Goal: Find specific page/section

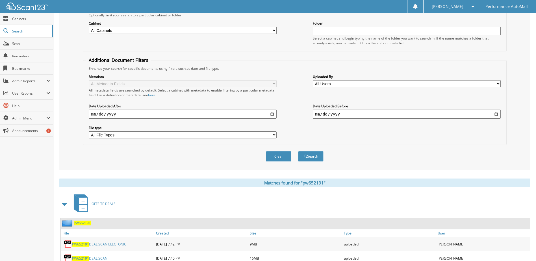
scroll to position [69, 0]
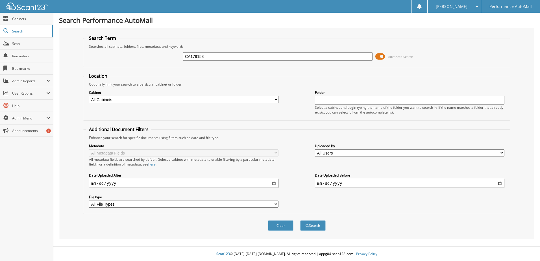
type input "CA179153"
click at [300, 220] on button "Search" at bounding box center [312, 225] width 25 height 10
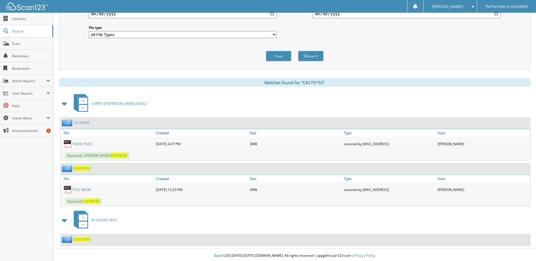
scroll to position [171, 0]
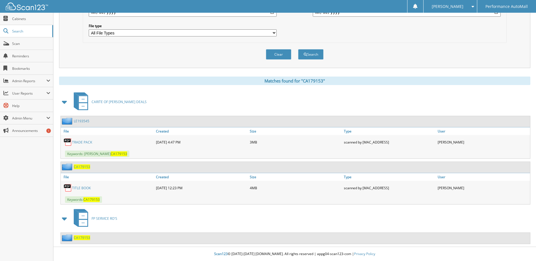
click at [82, 119] on link "LE193545" at bounding box center [82, 121] width 16 height 5
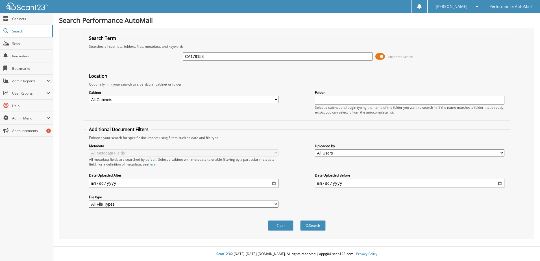
type input "CA179153"
click at [300, 220] on button "Search" at bounding box center [312, 225] width 25 height 10
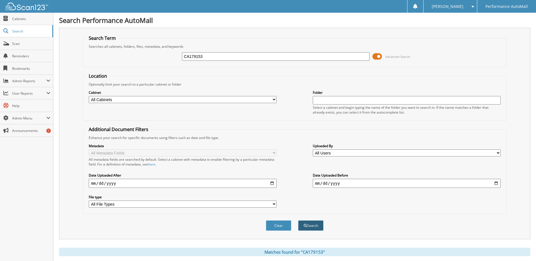
click at [313, 222] on button "Search" at bounding box center [310, 225] width 25 height 10
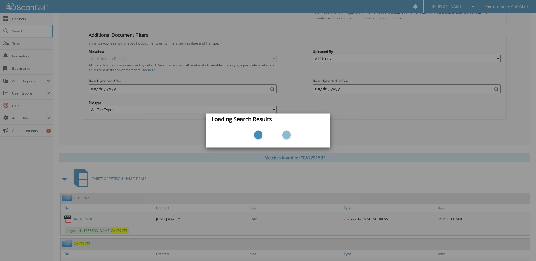
scroll to position [171, 0]
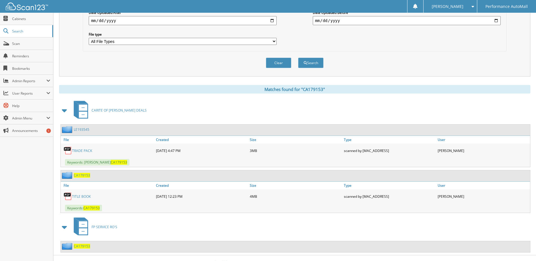
scroll to position [171, 0]
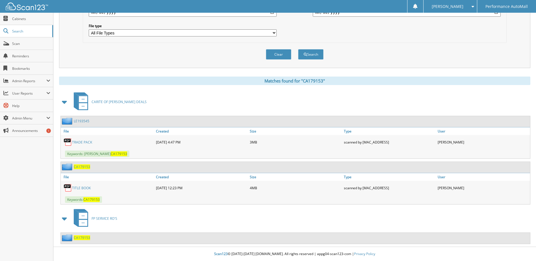
click at [78, 165] on span "CA179153" at bounding box center [82, 166] width 16 height 5
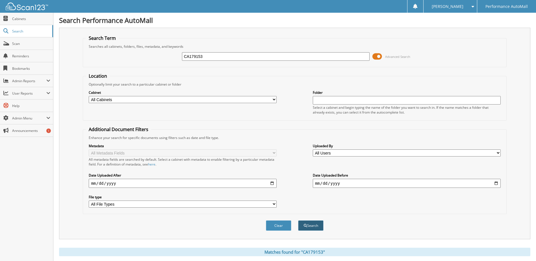
click at [310, 230] on button "Search" at bounding box center [310, 225] width 25 height 10
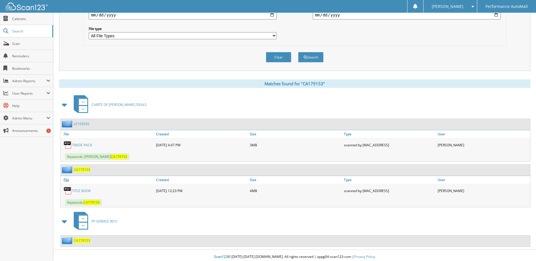
scroll to position [171, 0]
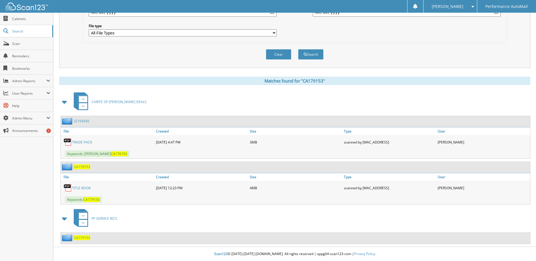
click at [79, 240] on div "CA179153" at bounding box center [75, 237] width 29 height 7
click at [78, 235] on span "CA179153" at bounding box center [82, 237] width 16 height 5
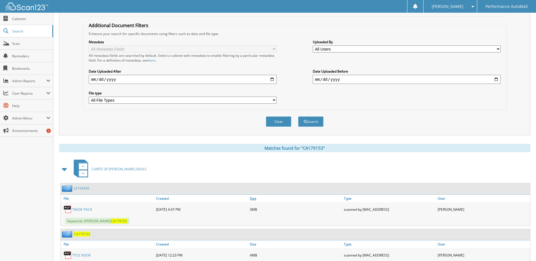
scroll to position [2, 0]
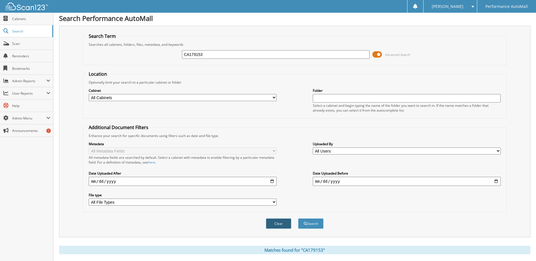
click at [281, 221] on button "Clear" at bounding box center [278, 223] width 25 height 10
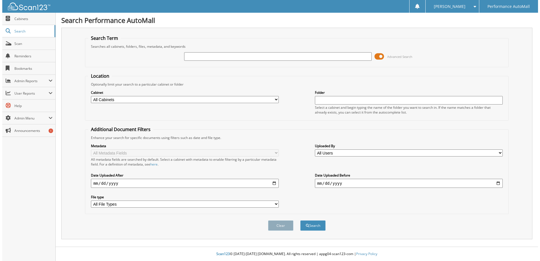
scroll to position [0, 0]
